Goal: Information Seeking & Learning: Learn about a topic

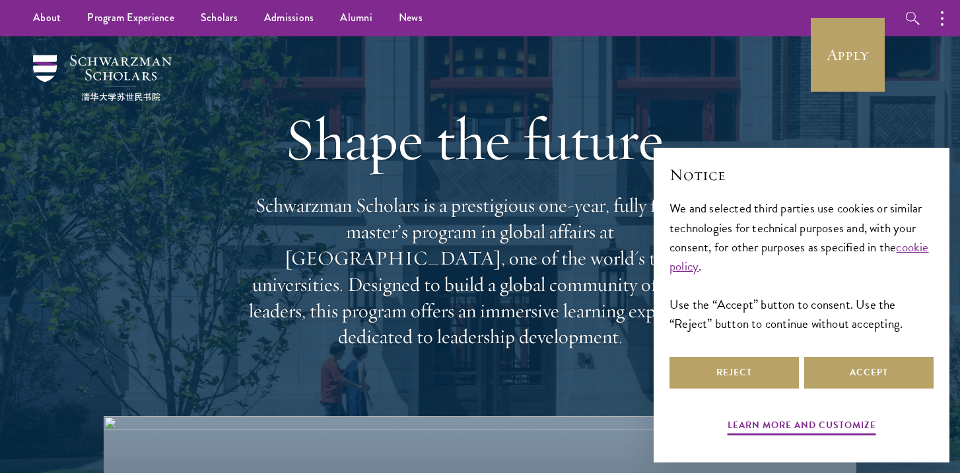
click at [452, 159] on h1 "Shape the future." at bounding box center [479, 139] width 475 height 74
click at [872, 381] on button "Accept" at bounding box center [868, 373] width 129 height 32
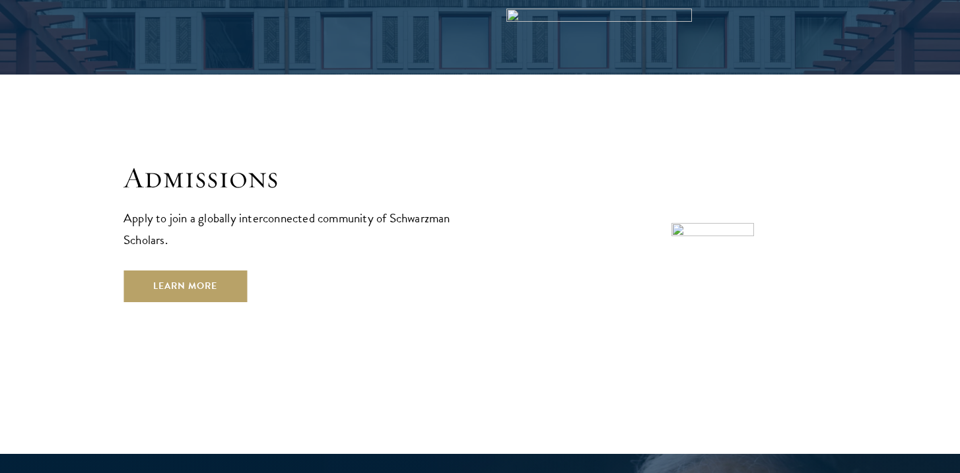
scroll to position [2139, 0]
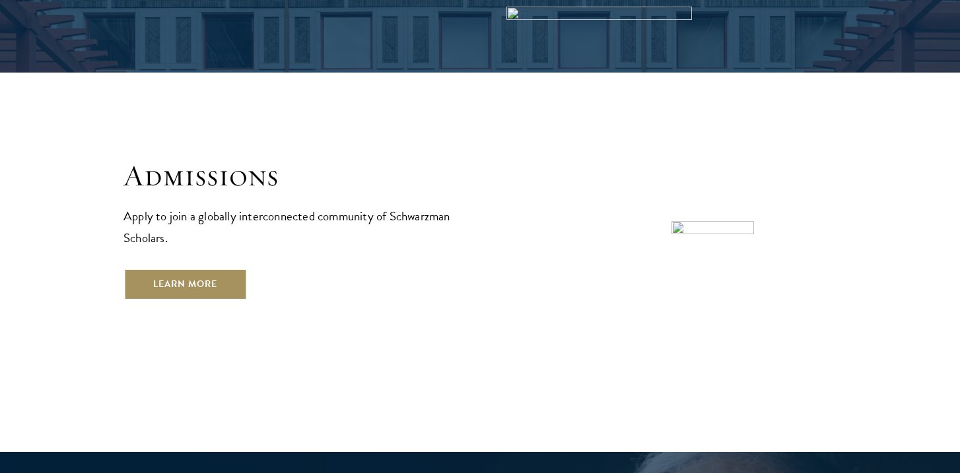
click at [201, 269] on link "Learn More" at bounding box center [184, 285] width 123 height 32
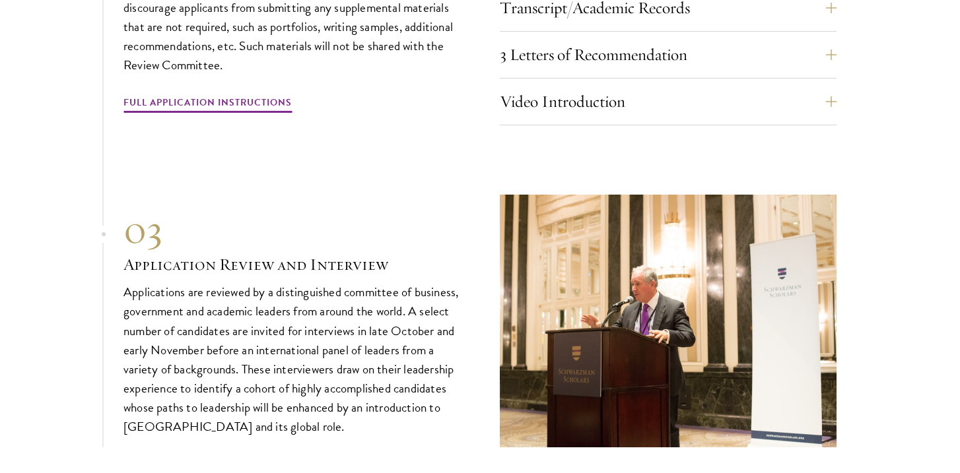
scroll to position [4718, 0]
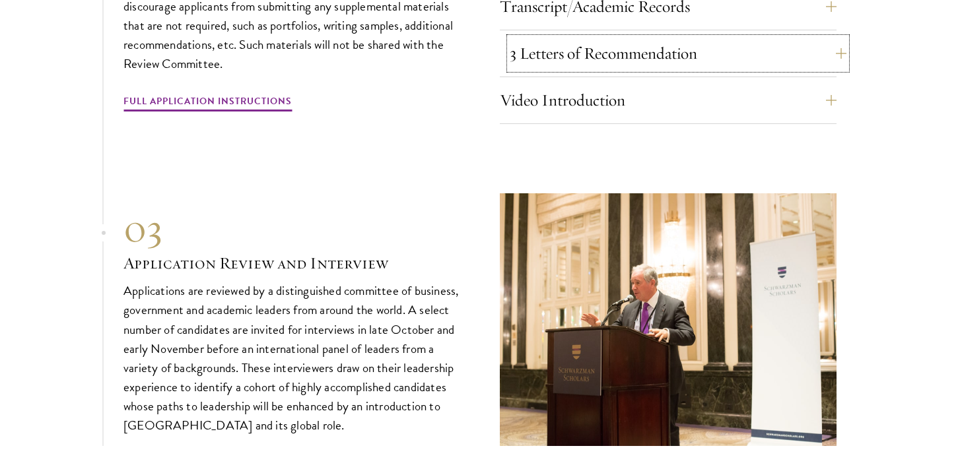
click at [672, 47] on button "3 Letters of Recommendation" at bounding box center [677, 54] width 337 height 32
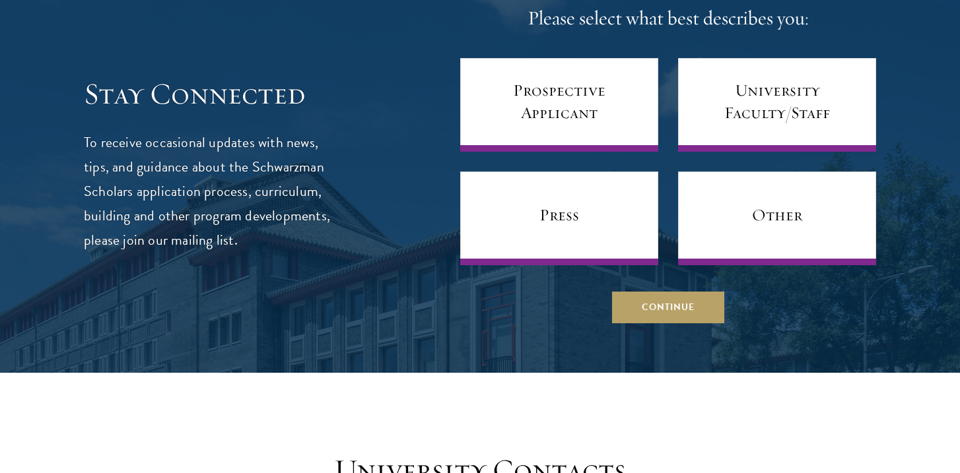
scroll to position [5784, 0]
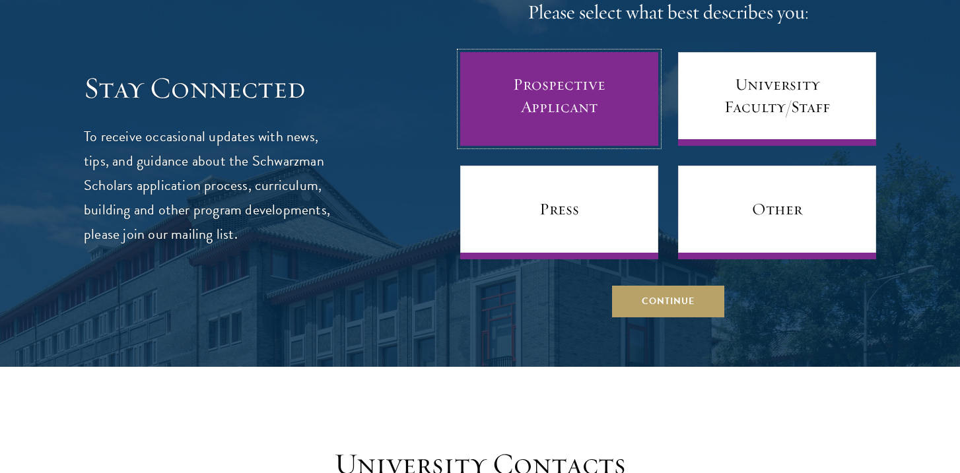
click at [560, 102] on link "Prospective Applicant" at bounding box center [559, 99] width 198 height 94
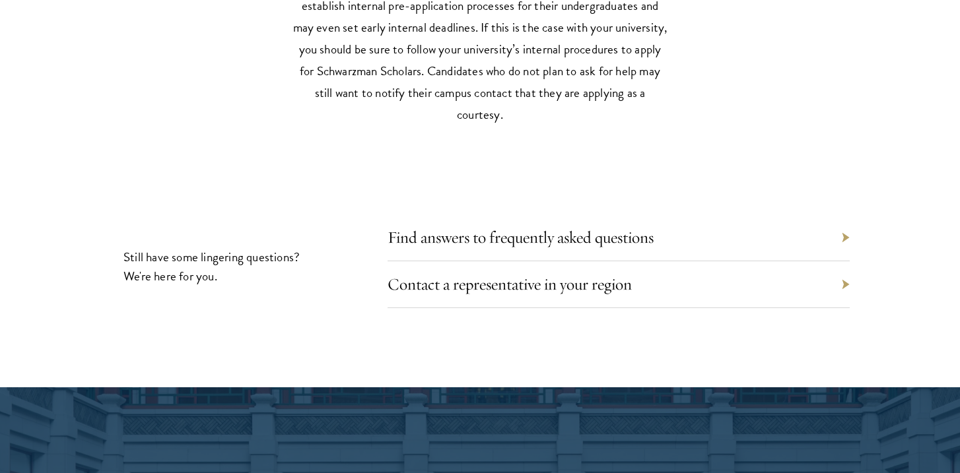
scroll to position [6411, 0]
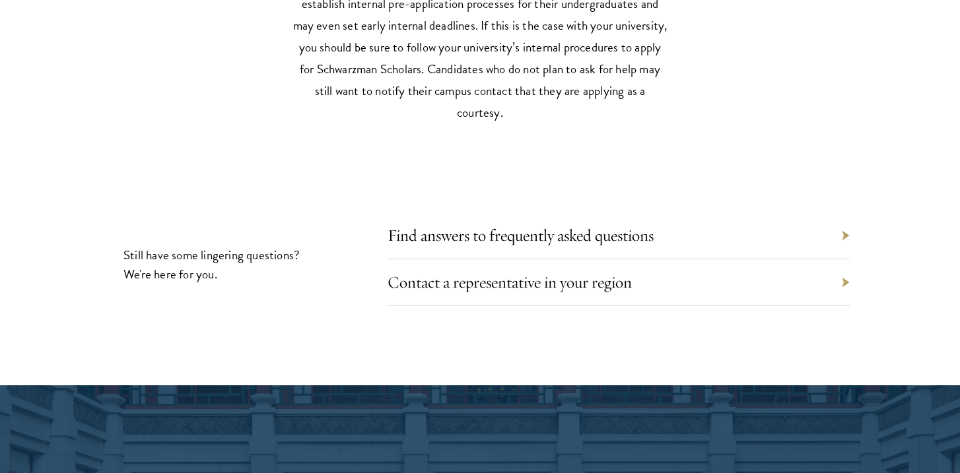
click at [841, 229] on div "Find answers to frequently asked questions" at bounding box center [618, 235] width 462 height 47
click at [843, 228] on div "Find answers to frequently asked questions" at bounding box center [618, 235] width 462 height 47
click at [620, 230] on link "Find answers to frequently asked questions" at bounding box center [530, 235] width 266 height 20
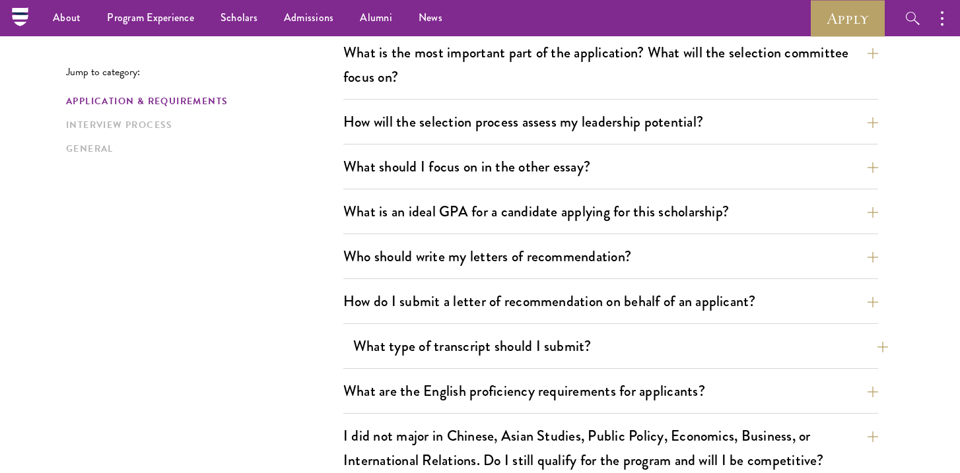
scroll to position [740, 0]
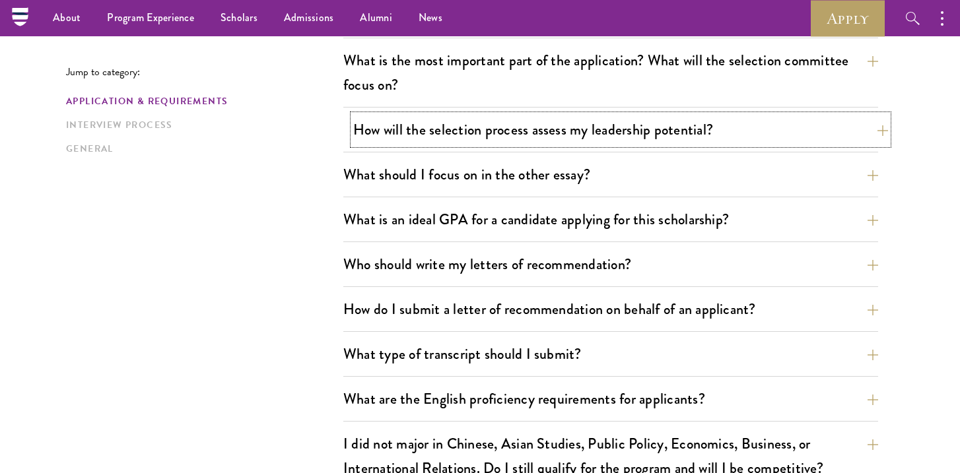
click at [878, 128] on button "How will the selection process assess my leadership potential?" at bounding box center [620, 130] width 535 height 30
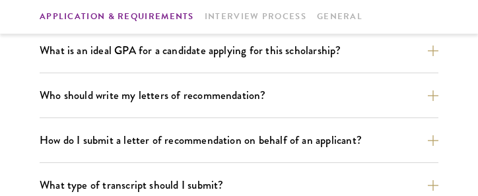
scroll to position [1638, 0]
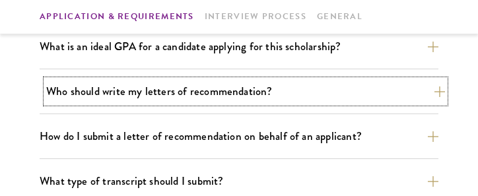
click at [430, 91] on button "Who should write my letters of recommendation?" at bounding box center [245, 91] width 399 height 23
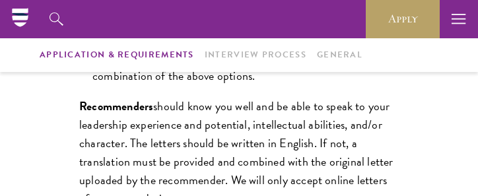
scroll to position [1303, 0]
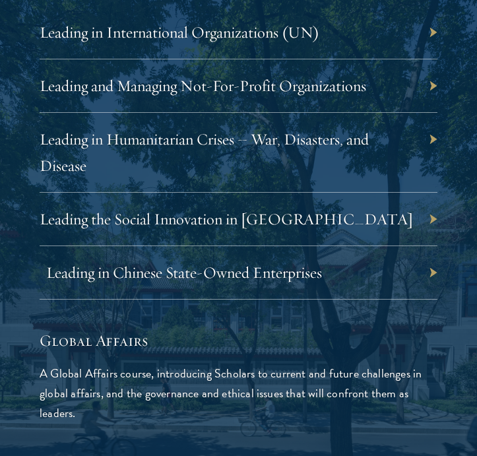
scroll to position [2991, 0]
